Goal: Task Accomplishment & Management: Complete application form

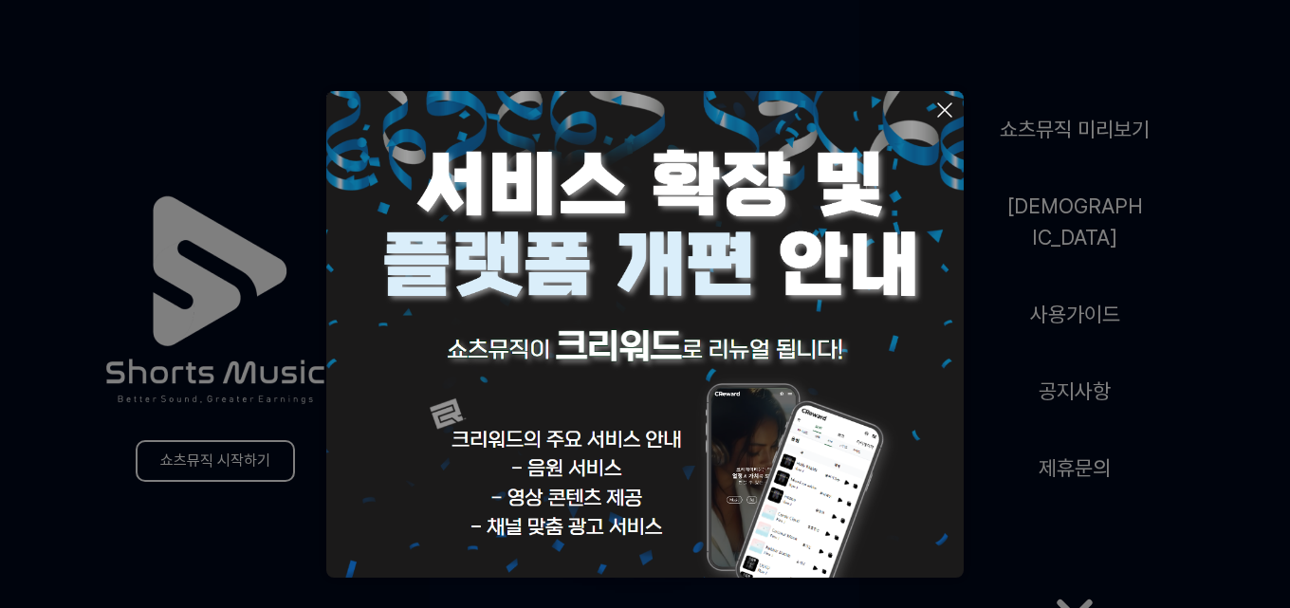
click at [945, 103] on icon at bounding box center [945, 110] width 23 height 23
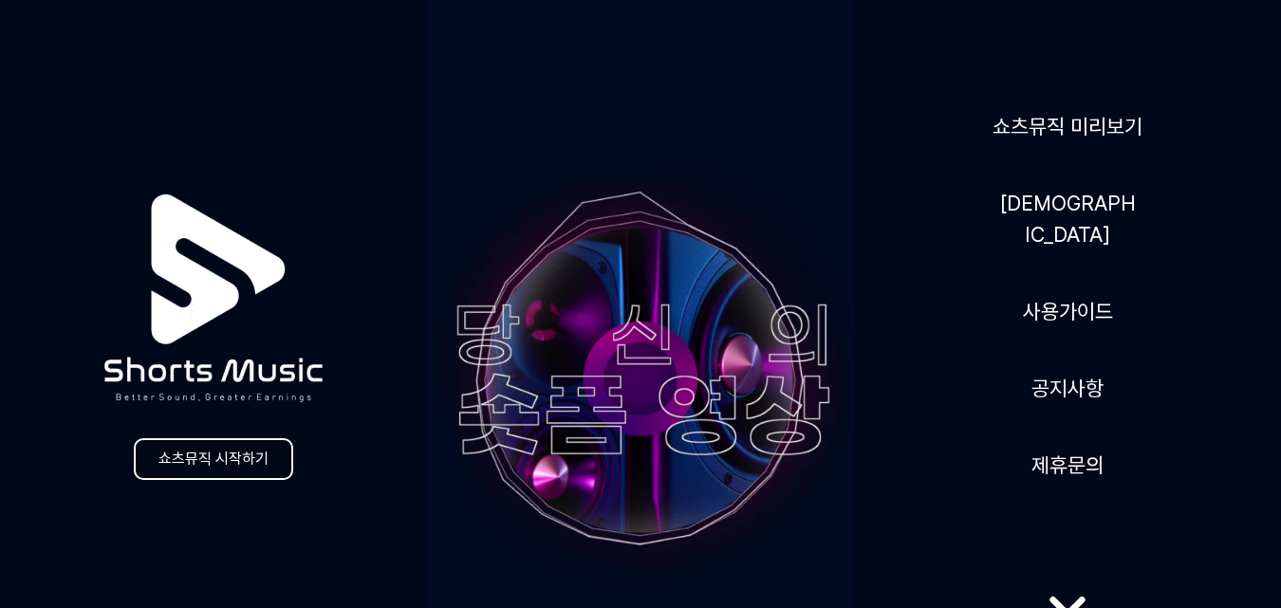
click at [280, 459] on link "쇼츠뮤직 시작하기" at bounding box center [213, 459] width 159 height 42
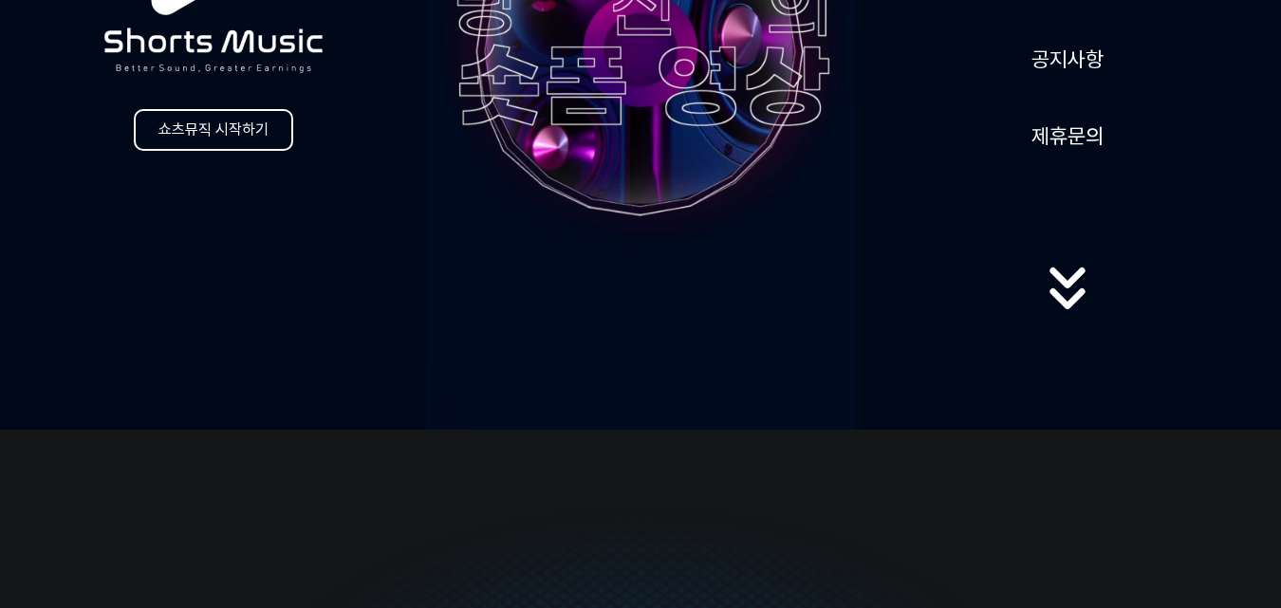
scroll to position [158, 0]
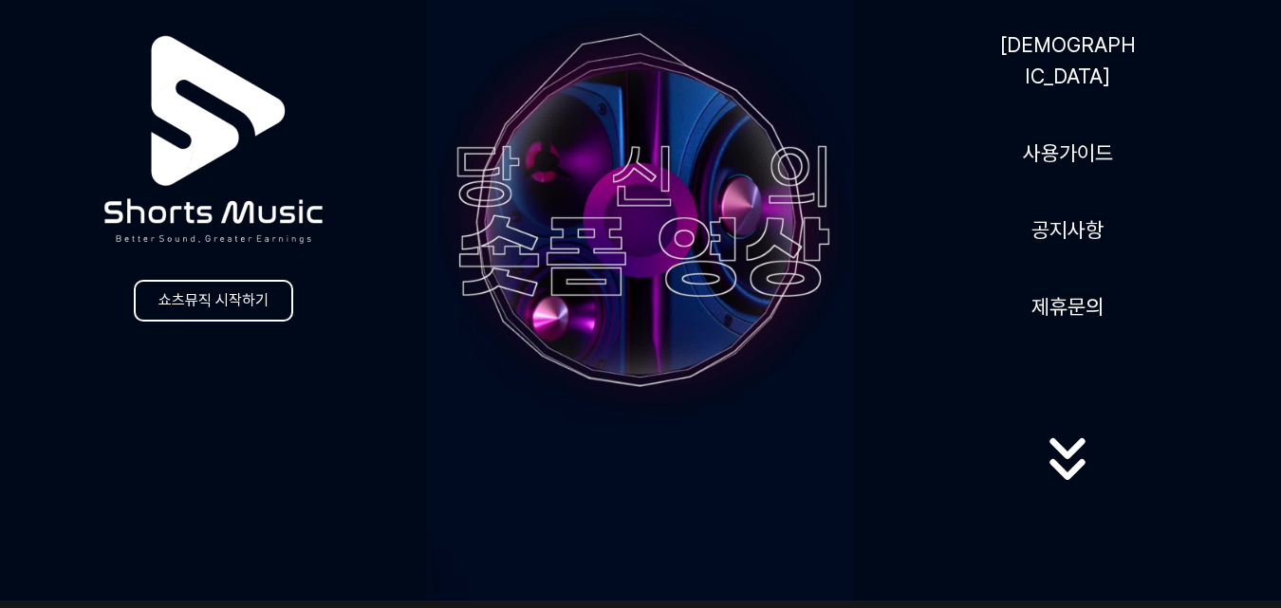
click at [1079, 444] on icon at bounding box center [1066, 449] width 35 height 21
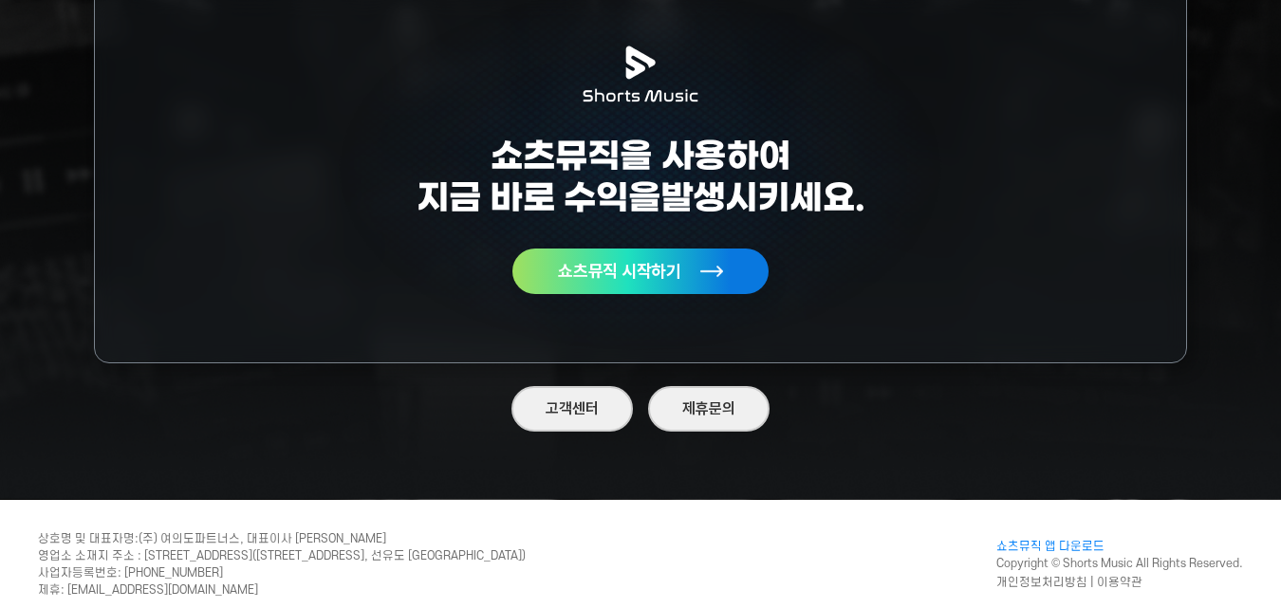
scroll to position [5495, 0]
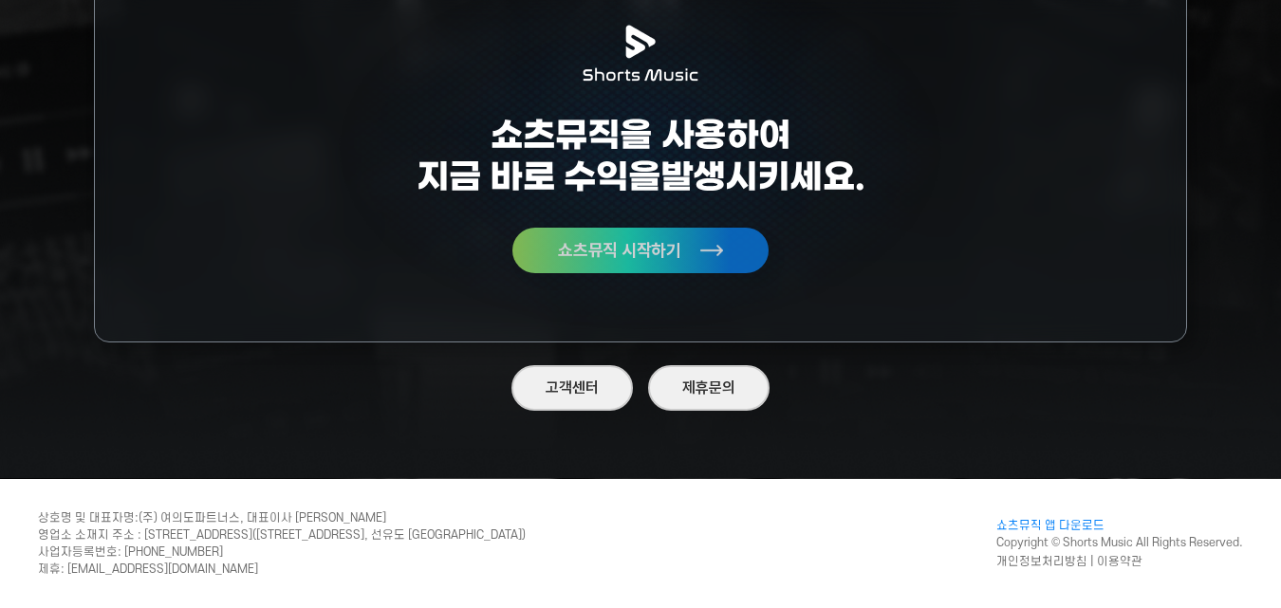
click at [722, 252] on button "쇼츠뮤직 시작하기" at bounding box center [640, 251] width 256 height 46
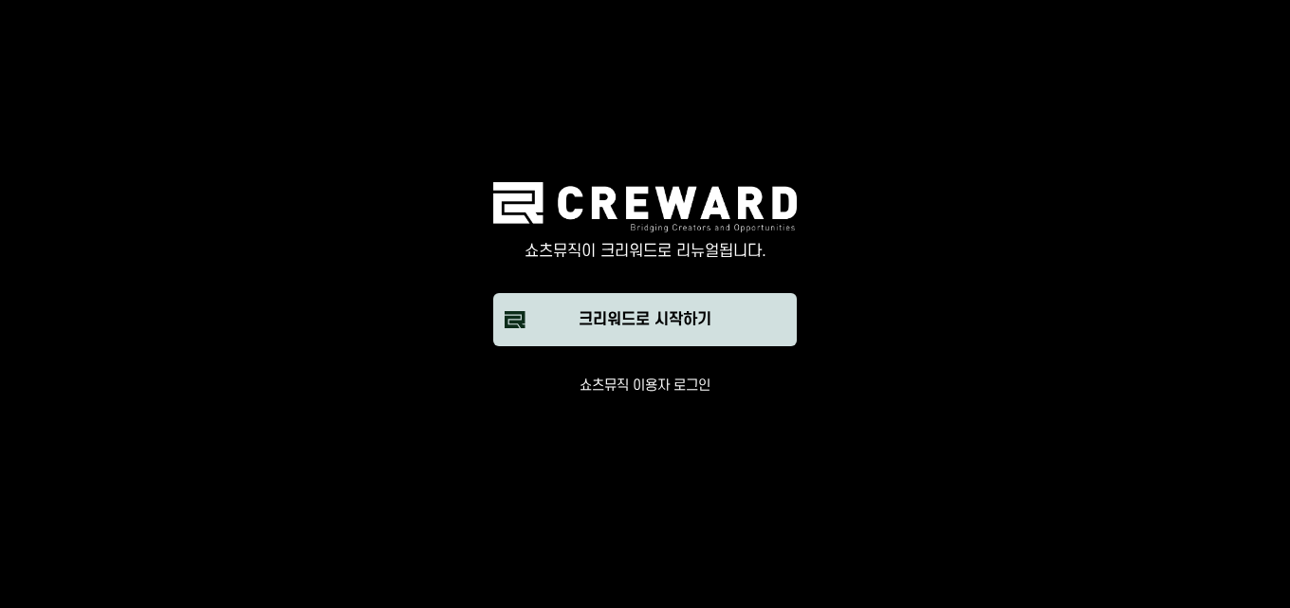
click at [695, 309] on div "크리워드로 시작하기" at bounding box center [645, 319] width 133 height 23
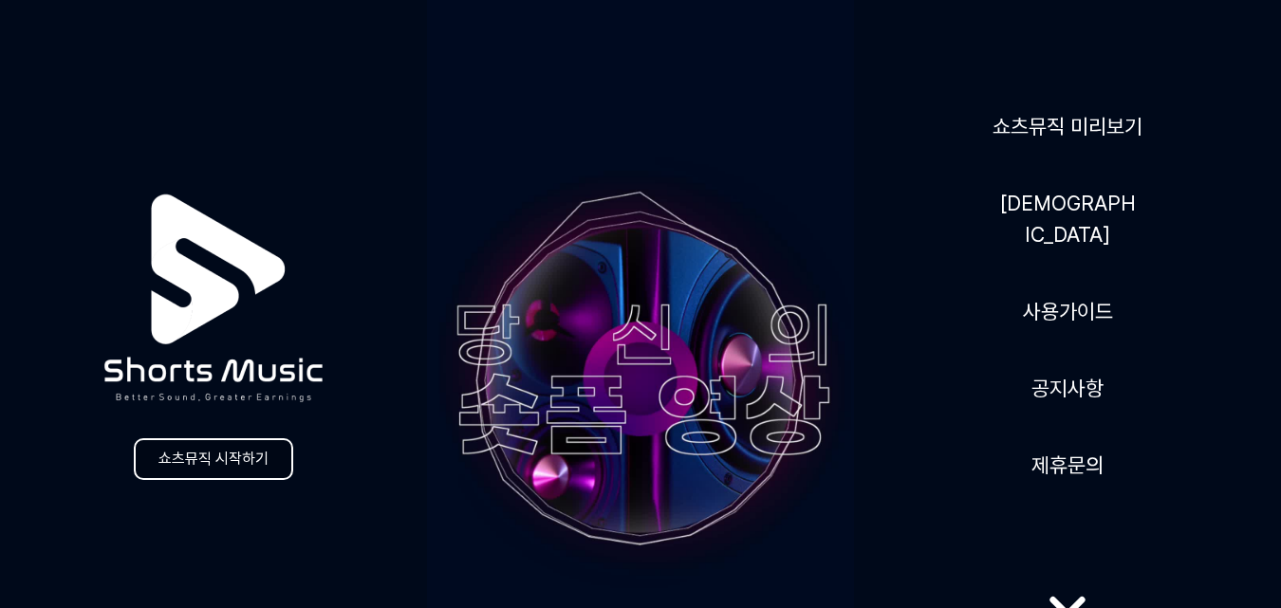
click at [237, 462] on link "쇼츠뮤직 시작하기" at bounding box center [213, 459] width 159 height 42
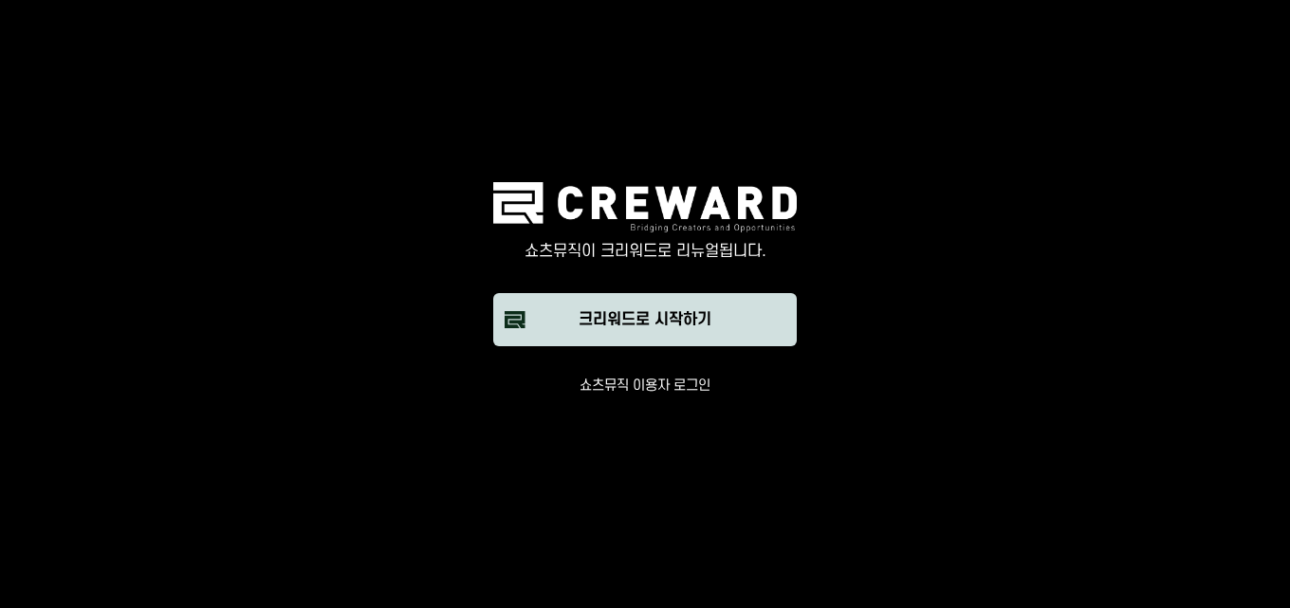
click at [638, 317] on div "크리워드로 시작하기" at bounding box center [645, 319] width 133 height 23
